Goal: Information Seeking & Learning: Learn about a topic

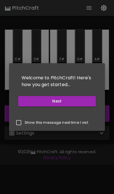
click at [86, 100] on button "Next" at bounding box center [57, 101] width 78 height 10
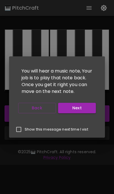
click at [89, 106] on button "Next" at bounding box center [77, 108] width 38 height 10
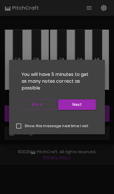
click at [85, 105] on button "Next" at bounding box center [77, 104] width 38 height 10
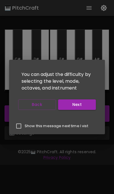
click at [85, 106] on button "Next" at bounding box center [77, 104] width 38 height 10
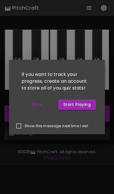
click at [84, 105] on button "Start Playing" at bounding box center [77, 104] width 38 height 10
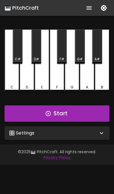
click at [102, 132] on icon at bounding box center [101, 133] width 7 height 7
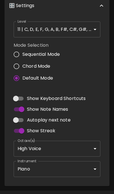
scroll to position [133, 0]
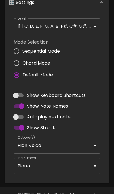
click at [95, 167] on body "🎹 PitchCraft About Badges Log In C C# D D# E F F# G G# A A# B Start 🎛️ Settings…" at bounding box center [57, 37] width 114 height 341
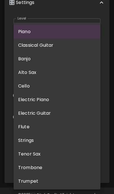
click at [46, 113] on li "Electric Guitar" at bounding box center [57, 113] width 87 height 14
type input "electric_guitar_clean"
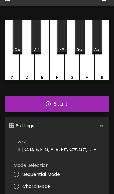
scroll to position [11, 0]
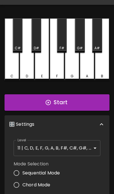
click at [92, 148] on body "🎹 PitchCraft About Badges Log In C C# D D# E F F# G G# A A# B Start 🎛️ Settings…" at bounding box center [57, 159] width 114 height 341
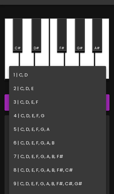
click at [29, 117] on li "4 | C, D, E, F, G" at bounding box center [57, 116] width 97 height 14
type input "7"
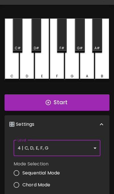
click at [82, 102] on button "Start" at bounding box center [57, 102] width 105 height 16
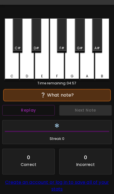
click at [22, 110] on button "Replay" at bounding box center [28, 110] width 52 height 10
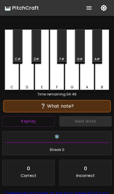
click at [42, 121] on button "Replay" at bounding box center [28, 121] width 52 height 10
click at [76, 106] on div "❔ What note?" at bounding box center [57, 106] width 102 height 7
click at [52, 108] on div "❔ What note?" at bounding box center [57, 106] width 102 height 7
click at [48, 122] on button "Replay" at bounding box center [28, 121] width 52 height 10
click at [49, 116] on button "Replay" at bounding box center [28, 121] width 52 height 10
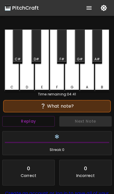
click at [47, 117] on button "Replay" at bounding box center [28, 121] width 52 height 10
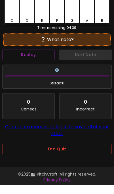
scroll to position [59, 0]
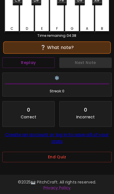
click at [76, 161] on button "End Quiz" at bounding box center [56, 157] width 109 height 10
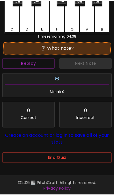
scroll to position [0, 0]
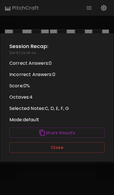
click at [36, 151] on button "Close" at bounding box center [56, 148] width 95 height 10
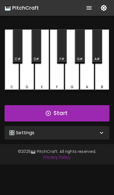
click at [99, 133] on icon at bounding box center [101, 133] width 7 height 7
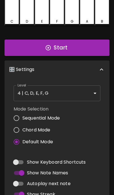
click at [40, 92] on body "🎹 PitchCraft About Badges Log In C C# D D# E F F# G G# A A# B Start 🎛️ Settings…" at bounding box center [57, 104] width 114 height 341
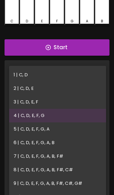
click at [22, 76] on li "1 | C, D" at bounding box center [57, 75] width 97 height 14
type input "1"
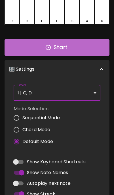
click at [87, 46] on button "Start" at bounding box center [57, 47] width 105 height 16
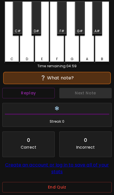
click at [44, 96] on button "Replay" at bounding box center [28, 93] width 52 height 10
click at [46, 95] on button "Replay" at bounding box center [28, 93] width 52 height 10
click at [54, 91] on button "Replay" at bounding box center [28, 93] width 52 height 10
click at [40, 94] on button "Replay" at bounding box center [28, 93] width 52 height 10
click at [46, 91] on button "Replay" at bounding box center [28, 93] width 52 height 10
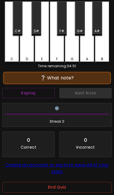
click at [13, 54] on div "C" at bounding box center [12, 32] width 15 height 62
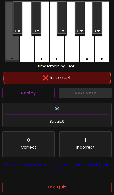
click at [15, 52] on div "C" at bounding box center [12, 31] width 15 height 61
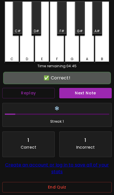
click at [29, 49] on div "D" at bounding box center [27, 32] width 15 height 62
click at [93, 96] on button "Next Note" at bounding box center [85, 93] width 52 height 10
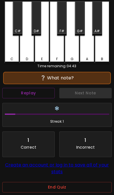
click at [29, 55] on div "D" at bounding box center [27, 32] width 15 height 62
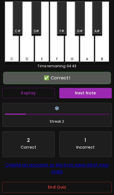
click at [98, 94] on button "Next Note" at bounding box center [85, 93] width 52 height 10
click at [26, 53] on div "D" at bounding box center [27, 32] width 15 height 62
click at [97, 94] on button "Next Note" at bounding box center [85, 93] width 52 height 10
click at [9, 52] on div "C" at bounding box center [12, 32] width 15 height 62
click at [98, 95] on button "Next Note" at bounding box center [85, 93] width 52 height 10
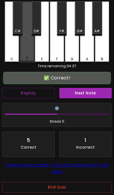
click at [25, 54] on div "D" at bounding box center [27, 31] width 15 height 61
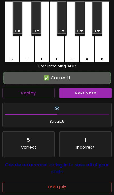
click at [99, 94] on button "Next Note" at bounding box center [85, 93] width 52 height 10
click at [29, 57] on div "D" at bounding box center [27, 59] width 14 height 5
click at [96, 93] on button "Next Note" at bounding box center [85, 93] width 52 height 10
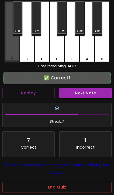
click at [9, 54] on div "C" at bounding box center [12, 31] width 15 height 61
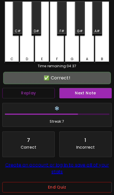
click at [97, 94] on button "Next Note" at bounding box center [85, 93] width 52 height 10
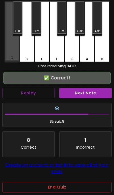
click at [9, 55] on div "C" at bounding box center [12, 31] width 15 height 61
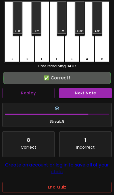
click at [98, 94] on button "Next Note" at bounding box center [85, 93] width 52 height 10
click at [26, 58] on div "D" at bounding box center [27, 59] width 2 height 5
click at [97, 92] on button "Next Note" at bounding box center [85, 93] width 52 height 10
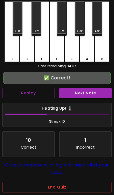
click at [10, 55] on div "C" at bounding box center [12, 32] width 15 height 62
click at [97, 93] on button "Next Note" at bounding box center [85, 93] width 52 height 10
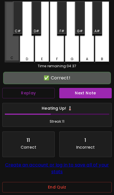
click at [10, 57] on div "C" at bounding box center [12, 57] width 14 height 5
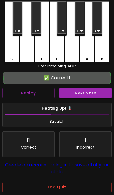
click at [98, 90] on button "Next Note" at bounding box center [85, 93] width 52 height 10
click at [10, 56] on div "C" at bounding box center [12, 32] width 15 height 62
click at [95, 91] on button "Next Note" at bounding box center [85, 93] width 52 height 10
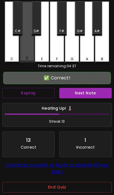
click at [26, 56] on div "D" at bounding box center [27, 31] width 15 height 61
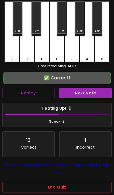
click at [96, 92] on button "Next Note" at bounding box center [85, 93] width 52 height 10
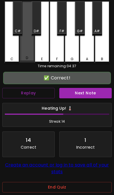
click at [26, 56] on div "D" at bounding box center [27, 31] width 15 height 61
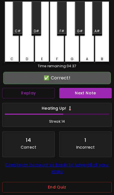
click at [95, 92] on button "Next Note" at bounding box center [85, 93] width 52 height 10
click at [13, 55] on div "C" at bounding box center [12, 32] width 15 height 62
click at [94, 92] on button "Next Note" at bounding box center [85, 93] width 52 height 10
click at [13, 55] on div "C" at bounding box center [12, 32] width 15 height 62
click at [95, 93] on button "Next Note" at bounding box center [85, 93] width 52 height 10
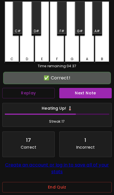
click at [25, 56] on div "D" at bounding box center [27, 32] width 15 height 62
click at [95, 93] on button "Next Note" at bounding box center [85, 93] width 52 height 10
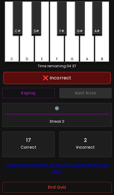
click at [27, 57] on div "D" at bounding box center [27, 59] width 2 height 5
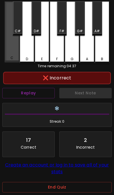
click at [8, 54] on div "C" at bounding box center [12, 31] width 15 height 61
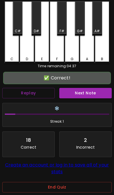
click at [95, 94] on button "Next Note" at bounding box center [85, 93] width 52 height 10
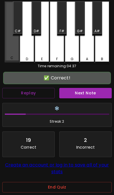
click at [8, 54] on div "C" at bounding box center [12, 31] width 15 height 61
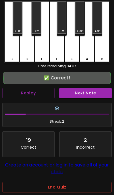
click at [95, 93] on button "Next Note" at bounding box center [85, 93] width 52 height 10
click at [26, 58] on div "D" at bounding box center [27, 59] width 2 height 5
click at [96, 94] on button "Next Note" at bounding box center [85, 93] width 52 height 10
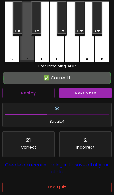
click at [26, 58] on div "D" at bounding box center [27, 57] width 2 height 5
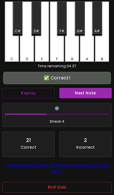
click at [95, 94] on button "Next Note" at bounding box center [85, 93] width 52 height 10
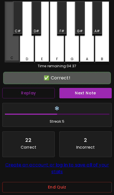
click at [7, 54] on div "C" at bounding box center [12, 31] width 15 height 61
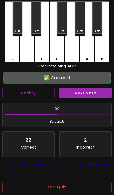
click at [94, 95] on button "Next Note" at bounding box center [85, 93] width 52 height 10
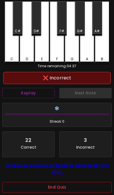
click at [9, 54] on div "C" at bounding box center [12, 32] width 15 height 62
click at [81, 186] on button "End Quiz" at bounding box center [56, 187] width 109 height 10
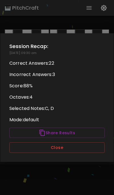
click at [81, 152] on button "Close" at bounding box center [56, 148] width 95 height 10
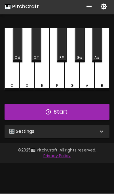
click at [100, 131] on icon at bounding box center [101, 133] width 7 height 7
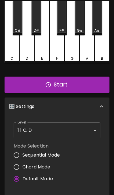
click at [84, 129] on body "🎹 PitchCraft About Badges Log In C C# D D# E F F# G G# A A# B Start 🎛️ Settings…" at bounding box center [57, 141] width 114 height 341
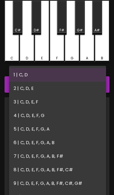
click at [44, 102] on li "3 | C, D, E, F" at bounding box center [57, 102] width 97 height 14
type input "5"
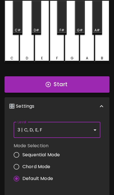
click at [89, 84] on button "Start" at bounding box center [57, 84] width 105 height 16
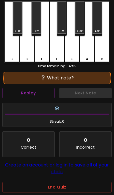
click at [19, 94] on button "Replay" at bounding box center [28, 93] width 52 height 10
click at [20, 97] on button "Replay" at bounding box center [28, 93] width 52 height 10
click at [19, 93] on button "Replay" at bounding box center [28, 93] width 52 height 10
click at [17, 98] on button "Replay" at bounding box center [28, 93] width 52 height 10
click at [18, 95] on button "Replay" at bounding box center [28, 93] width 52 height 10
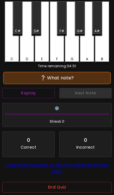
click at [10, 56] on div "C" at bounding box center [12, 32] width 15 height 62
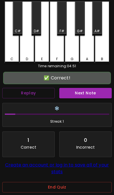
click at [96, 98] on button "Next Note" at bounding box center [85, 93] width 52 height 10
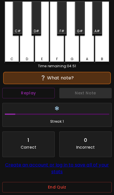
click at [37, 53] on div "E" at bounding box center [42, 32] width 15 height 62
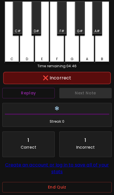
click at [100, 94] on div "Next Note" at bounding box center [85, 93] width 57 height 15
click at [21, 97] on button "Replay" at bounding box center [28, 93] width 52 height 10
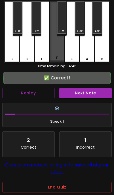
click at [61, 50] on div "F" at bounding box center [57, 31] width 15 height 61
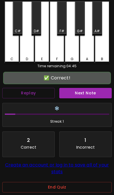
click at [97, 95] on button "Next Note" at bounding box center [85, 93] width 52 height 10
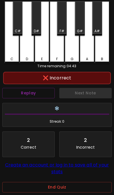
click at [41, 51] on div "E" at bounding box center [42, 32] width 15 height 62
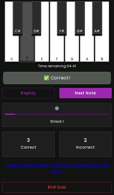
click at [26, 57] on div "D" at bounding box center [27, 57] width 2 height 5
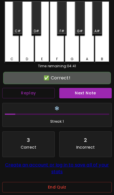
click at [96, 95] on button "Next Note" at bounding box center [85, 93] width 52 height 10
click at [29, 50] on div "D" at bounding box center [27, 32] width 15 height 62
click at [91, 97] on button "Next Note" at bounding box center [85, 93] width 52 height 10
click at [26, 48] on div "D" at bounding box center [27, 32] width 15 height 62
click at [90, 97] on button "Next Note" at bounding box center [85, 93] width 52 height 10
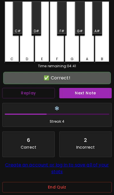
click at [42, 50] on div "E" at bounding box center [42, 32] width 15 height 62
click at [91, 95] on button "Next Note" at bounding box center [85, 93] width 52 height 10
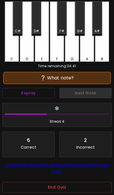
click at [44, 48] on div "E" at bounding box center [42, 32] width 15 height 62
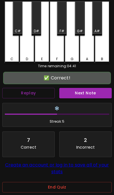
click at [87, 94] on button "Next Note" at bounding box center [85, 93] width 52 height 10
click at [43, 45] on div "E" at bounding box center [42, 32] width 15 height 62
click at [86, 93] on button "Next Note" at bounding box center [85, 93] width 52 height 10
click at [42, 46] on div "E" at bounding box center [42, 32] width 15 height 62
click at [88, 97] on button "Next Note" at bounding box center [85, 93] width 52 height 10
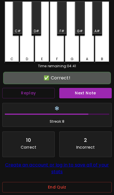
click at [60, 47] on div "F" at bounding box center [57, 32] width 15 height 62
click at [86, 90] on button "Next Note" at bounding box center [85, 93] width 52 height 10
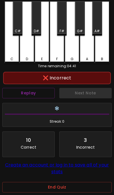
click at [43, 50] on div "E" at bounding box center [42, 32] width 15 height 62
click at [42, 93] on button "Replay" at bounding box center [28, 93] width 52 height 10
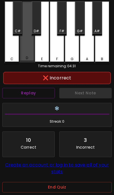
click at [23, 52] on div "D" at bounding box center [27, 31] width 15 height 61
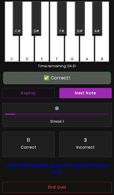
click at [92, 94] on button "Next Note" at bounding box center [85, 93] width 52 height 10
click at [38, 52] on div "E" at bounding box center [42, 32] width 15 height 62
click at [91, 94] on button "Next Note" at bounding box center [85, 93] width 52 height 10
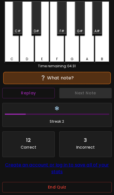
click at [21, 51] on div "D" at bounding box center [27, 32] width 15 height 62
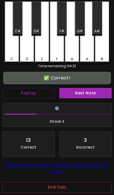
click at [95, 94] on button "Next Note" at bounding box center [85, 93] width 52 height 10
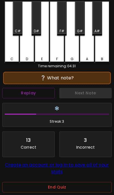
click at [34, 53] on div "C C# D D# E F F# G G# A A# B" at bounding box center [57, 32] width 105 height 62
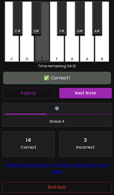
click at [34, 53] on div "C C# D D# E F F# G G# A A# B" at bounding box center [57, 32] width 105 height 62
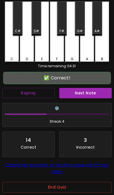
click at [92, 93] on button "Next Note" at bounding box center [85, 93] width 52 height 10
click at [54, 54] on div "F" at bounding box center [57, 32] width 15 height 62
click at [91, 95] on button "Next Note" at bounding box center [85, 93] width 52 height 10
click at [56, 56] on div "F" at bounding box center [57, 32] width 15 height 62
click at [92, 95] on button "Next Note" at bounding box center [85, 93] width 52 height 10
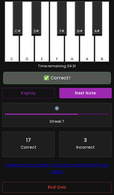
click at [54, 52] on div "F" at bounding box center [57, 32] width 15 height 62
click at [93, 95] on button "Next Note" at bounding box center [85, 93] width 52 height 10
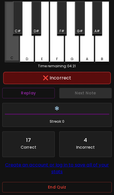
click at [10, 51] on div "C" at bounding box center [12, 31] width 15 height 61
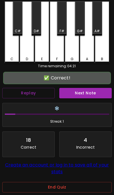
click at [23, 52] on div "D" at bounding box center [27, 32] width 15 height 62
click at [95, 94] on button "Next Note" at bounding box center [85, 93] width 52 height 10
click at [54, 54] on div "F" at bounding box center [57, 32] width 15 height 62
click at [92, 95] on button "Next Note" at bounding box center [85, 93] width 52 height 10
click at [96, 95] on button "Next Note" at bounding box center [85, 93] width 52 height 10
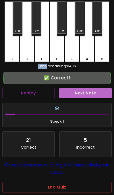
click at [95, 95] on button "Next Note" at bounding box center [85, 93] width 52 height 10
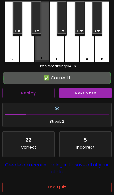
click at [45, 47] on div "E" at bounding box center [42, 31] width 15 height 61
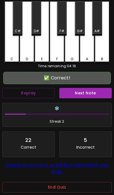
click at [88, 96] on button "Next Note" at bounding box center [85, 93] width 52 height 10
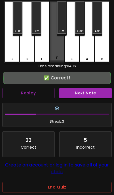
click at [60, 44] on div "F" at bounding box center [57, 31] width 15 height 61
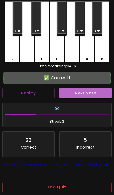
click at [84, 95] on button "Next Note" at bounding box center [85, 93] width 52 height 10
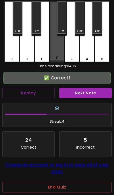
click at [59, 45] on div "F" at bounding box center [57, 31] width 15 height 61
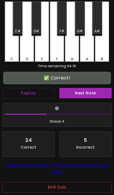
click at [79, 95] on button "Next Note" at bounding box center [85, 93] width 52 height 10
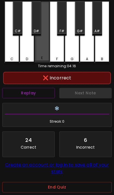
click at [44, 44] on div "E" at bounding box center [42, 31] width 15 height 61
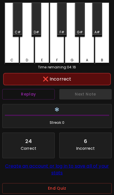
scroll to position [0, 0]
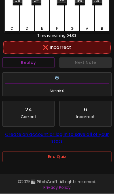
click at [76, 155] on button "End Quiz" at bounding box center [56, 158] width 109 height 10
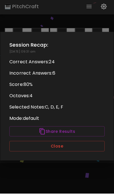
click at [78, 150] on button "Close" at bounding box center [56, 148] width 95 height 10
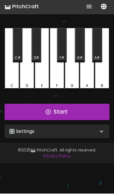
click at [97, 133] on div "🎛️ Settings" at bounding box center [53, 133] width 89 height 7
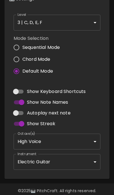
scroll to position [138, 0]
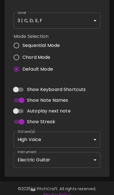
click at [81, 22] on body "🎹 PitchCraft About Badges Log In C C# D D# E F F# G G# A A# B Start 🎛️ Settings…" at bounding box center [57, 32] width 114 height 341
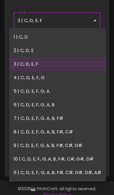
click at [47, 92] on li "5 | C, D, E, F, G, A" at bounding box center [57, 92] width 97 height 14
type input "9"
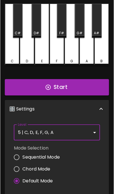
scroll to position [0, 0]
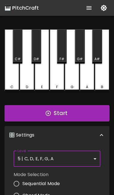
click at [79, 116] on button "Start" at bounding box center [57, 113] width 105 height 16
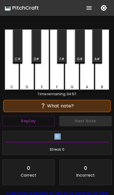
click at [92, 122] on div "Next Note" at bounding box center [85, 121] width 57 height 15
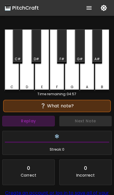
click at [23, 118] on button "Replay" at bounding box center [28, 121] width 52 height 10
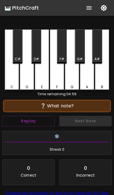
click at [28, 124] on button "Replay" at bounding box center [28, 121] width 52 height 10
click at [27, 123] on button "Replay" at bounding box center [28, 121] width 52 height 10
click at [29, 123] on button "Replay" at bounding box center [28, 121] width 52 height 10
click at [31, 126] on button "Replay" at bounding box center [28, 121] width 52 height 10
click at [29, 122] on button "Replay" at bounding box center [28, 121] width 52 height 10
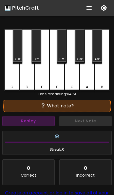
click at [27, 125] on button "Replay" at bounding box center [28, 121] width 52 height 10
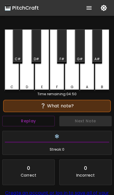
click at [89, 78] on div "A" at bounding box center [87, 60] width 15 height 62
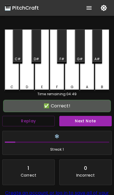
click at [76, 81] on div "G" at bounding box center [72, 60] width 15 height 62
click at [91, 121] on button "Next Note" at bounding box center [85, 121] width 52 height 10
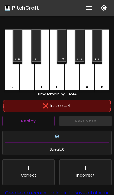
click at [58, 74] on div "F" at bounding box center [57, 60] width 15 height 62
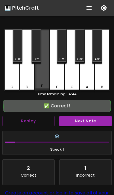
click at [48, 77] on div "E" at bounding box center [42, 59] width 15 height 61
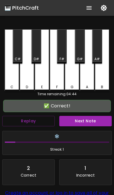
click at [90, 121] on button "Next Note" at bounding box center [85, 121] width 52 height 10
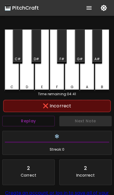
click at [9, 77] on div "C" at bounding box center [12, 60] width 15 height 62
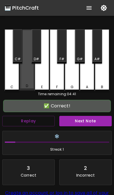
click at [27, 79] on div "D" at bounding box center [27, 59] width 15 height 61
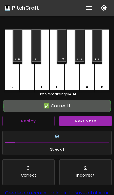
click at [93, 123] on button "Next Note" at bounding box center [85, 121] width 52 height 10
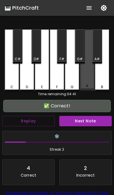
click at [93, 80] on div "A" at bounding box center [87, 59] width 15 height 61
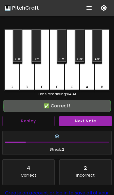
click at [91, 119] on button "Next Note" at bounding box center [85, 121] width 52 height 10
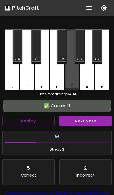
click at [75, 77] on div "G" at bounding box center [72, 59] width 15 height 61
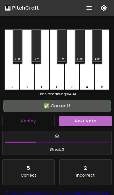
click at [90, 120] on button "Next Note" at bounding box center [85, 121] width 52 height 10
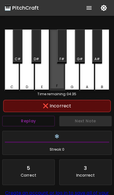
click at [59, 78] on div "F" at bounding box center [57, 59] width 15 height 61
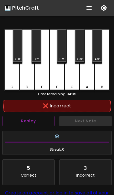
click at [46, 87] on div "E" at bounding box center [42, 87] width 14 height 5
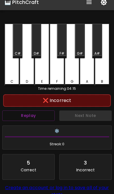
scroll to position [7, 0]
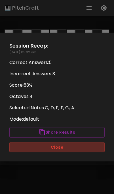
click at [86, 146] on button "Close" at bounding box center [56, 147] width 95 height 10
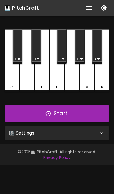
click at [30, 113] on button "Start" at bounding box center [57, 113] width 105 height 16
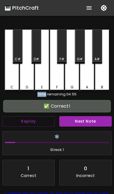
click at [92, 123] on button "Next Note" at bounding box center [85, 121] width 52 height 10
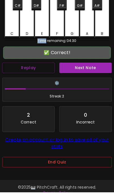
scroll to position [59, 0]
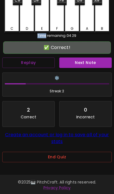
click at [35, 156] on button "End Quiz" at bounding box center [56, 157] width 109 height 10
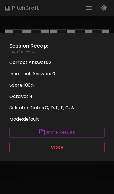
click at [78, 151] on button "Close" at bounding box center [56, 147] width 95 height 10
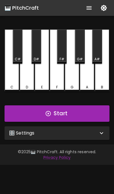
click at [96, 134] on div "🎛️ Settings" at bounding box center [53, 133] width 89 height 7
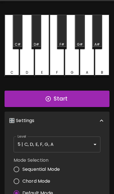
scroll to position [16, 0]
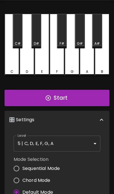
click at [28, 146] on body "🎹 PitchCraft About Badges Log In C C# D D# E F F# G G# A A# B Start 🎛️ Settings…" at bounding box center [57, 154] width 114 height 341
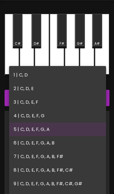
click at [31, 148] on li "6 | C, D, E, F, G, A, B" at bounding box center [57, 143] width 97 height 14
type input "11"
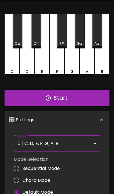
click at [91, 102] on button "Start" at bounding box center [57, 98] width 105 height 16
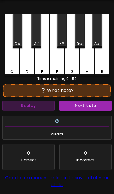
click at [17, 109] on button "Replay" at bounding box center [28, 106] width 52 height 10
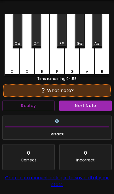
click at [18, 104] on button "Replay" at bounding box center [28, 106] width 52 height 10
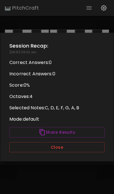
scroll to position [0, 0]
click at [80, 149] on button "Close" at bounding box center [56, 147] width 95 height 10
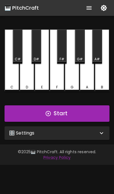
click at [25, 110] on button "Start" at bounding box center [57, 113] width 105 height 16
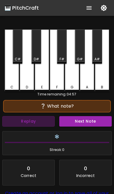
click at [29, 123] on button "Replay" at bounding box center [28, 121] width 52 height 10
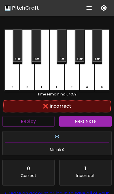
click at [84, 76] on div "A" at bounding box center [87, 60] width 15 height 62
click at [74, 79] on div "G" at bounding box center [72, 60] width 15 height 62
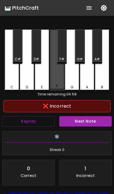
click at [57, 80] on div "F" at bounding box center [57, 59] width 15 height 61
click at [50, 78] on div "F" at bounding box center [57, 59] width 15 height 61
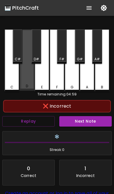
click at [33, 78] on div "D" at bounding box center [27, 59] width 15 height 61
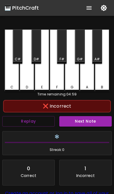
click at [14, 82] on div "C" at bounding box center [12, 60] width 15 height 62
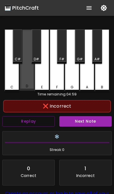
click at [29, 83] on div "D" at bounding box center [27, 59] width 15 height 61
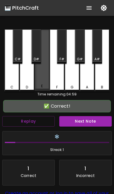
click at [40, 83] on div "E" at bounding box center [42, 59] width 15 height 61
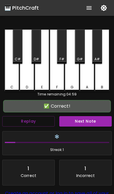
click at [58, 79] on div "F" at bounding box center [57, 60] width 15 height 62
click at [96, 124] on button "Next Note" at bounding box center [85, 121] width 52 height 10
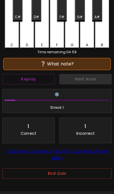
scroll to position [42, 0]
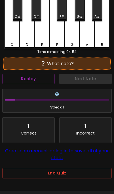
click at [85, 177] on button "End Quiz" at bounding box center [56, 173] width 109 height 10
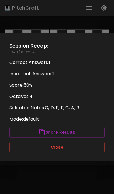
scroll to position [0, 0]
click at [86, 148] on button "Close" at bounding box center [56, 147] width 95 height 10
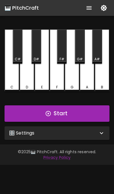
click at [99, 131] on icon at bounding box center [101, 133] width 7 height 7
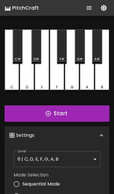
click at [83, 163] on body "🎹 PitchCraft About Badges Log In C C# D D# E F F# G G# A A# B Start 🎛️ Settings…" at bounding box center [57, 170] width 114 height 341
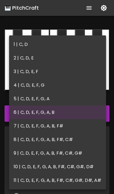
click at [83, 163] on li "10 | C, D, E, F, G, A, B, F#, C#, G#, D#" at bounding box center [57, 167] width 97 height 14
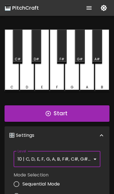
click at [85, 160] on body "🎹 PitchCraft About Badges Log In C C# D D# E F F# G G# A A# B Start 🎛️ Settings…" at bounding box center [57, 170] width 114 height 341
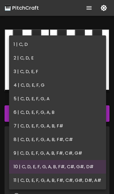
click at [44, 98] on li "5 | C, D, E, F, G, A" at bounding box center [57, 99] width 97 height 14
type input "9"
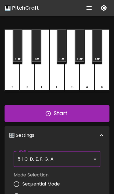
click at [79, 108] on button "Start" at bounding box center [57, 113] width 105 height 16
